Goal: Book appointment/travel/reservation

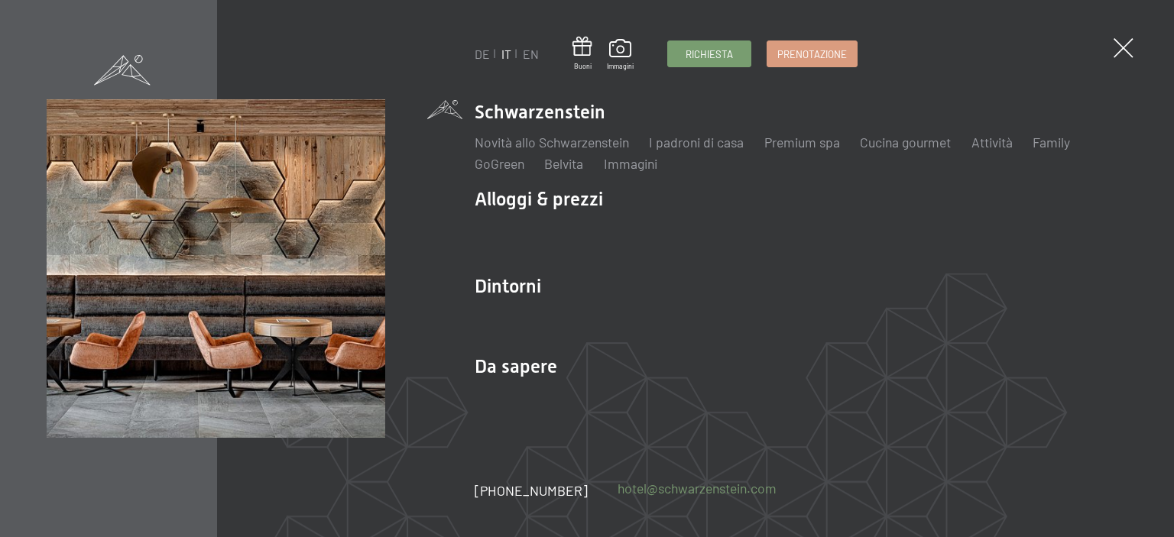
click at [655, 490] on link "hotel@ no-spam. schwarzenstein. no-spam. com" at bounding box center [696, 488] width 159 height 19
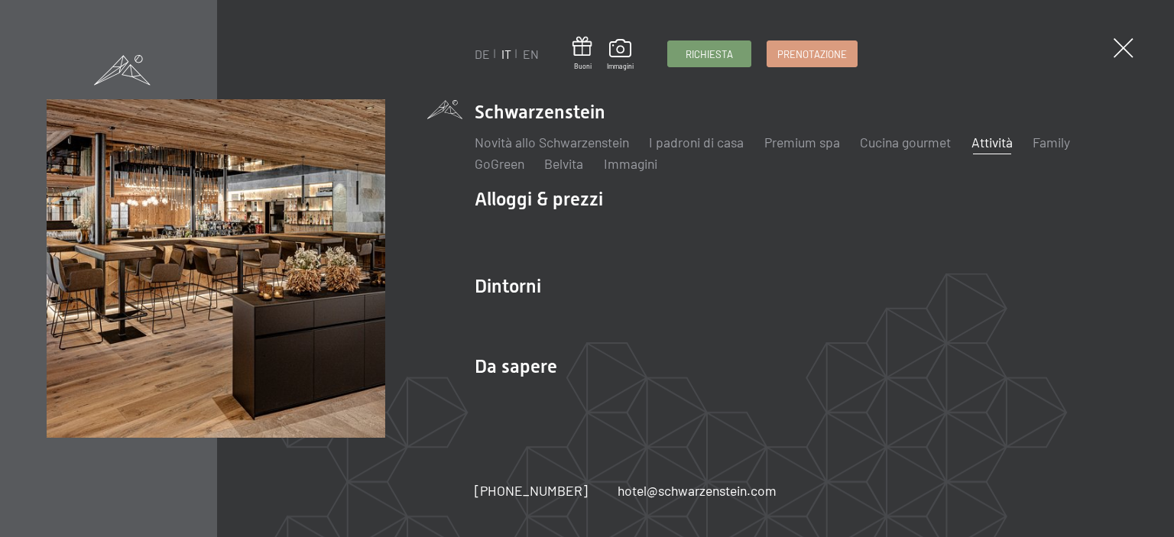
click at [996, 143] on link "Attività" at bounding box center [991, 142] width 41 height 17
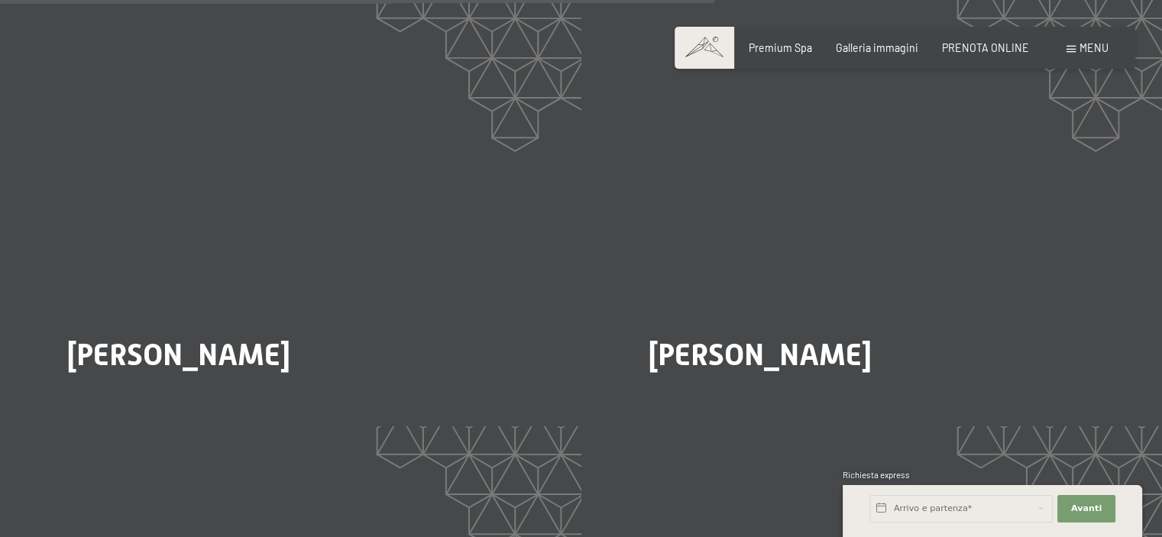
scroll to position [2644, 0]
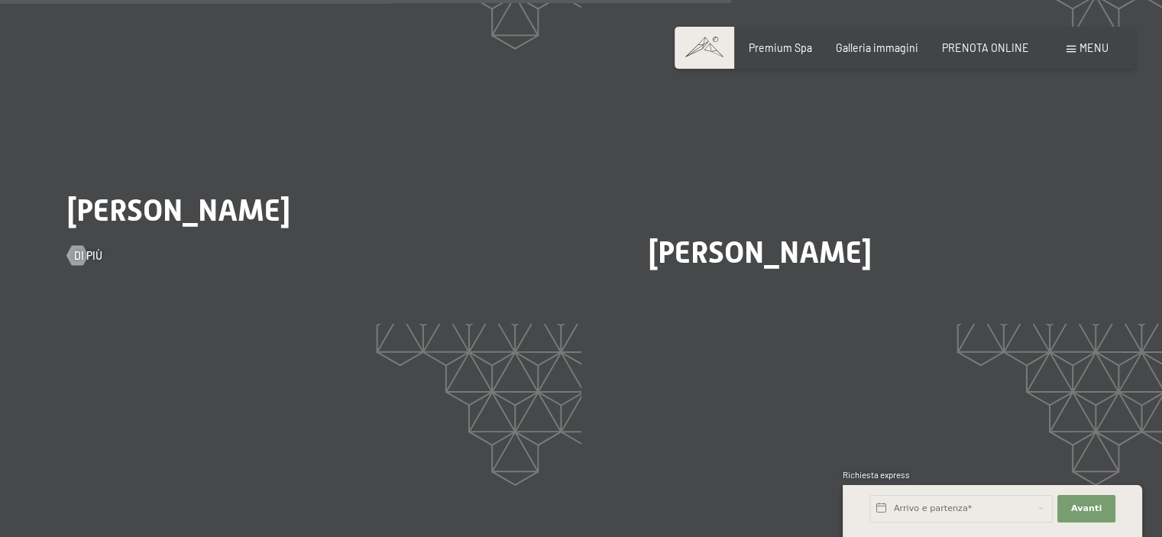
drag, startPoint x: 76, startPoint y: 173, endPoint x: 299, endPoint y: 180, distance: 223.2
click at [299, 180] on div "Heinrich Marcher Di più" at bounding box center [290, 106] width 581 height 436
copy span "Heinrich Marcher"
